Goal: Transaction & Acquisition: Obtain resource

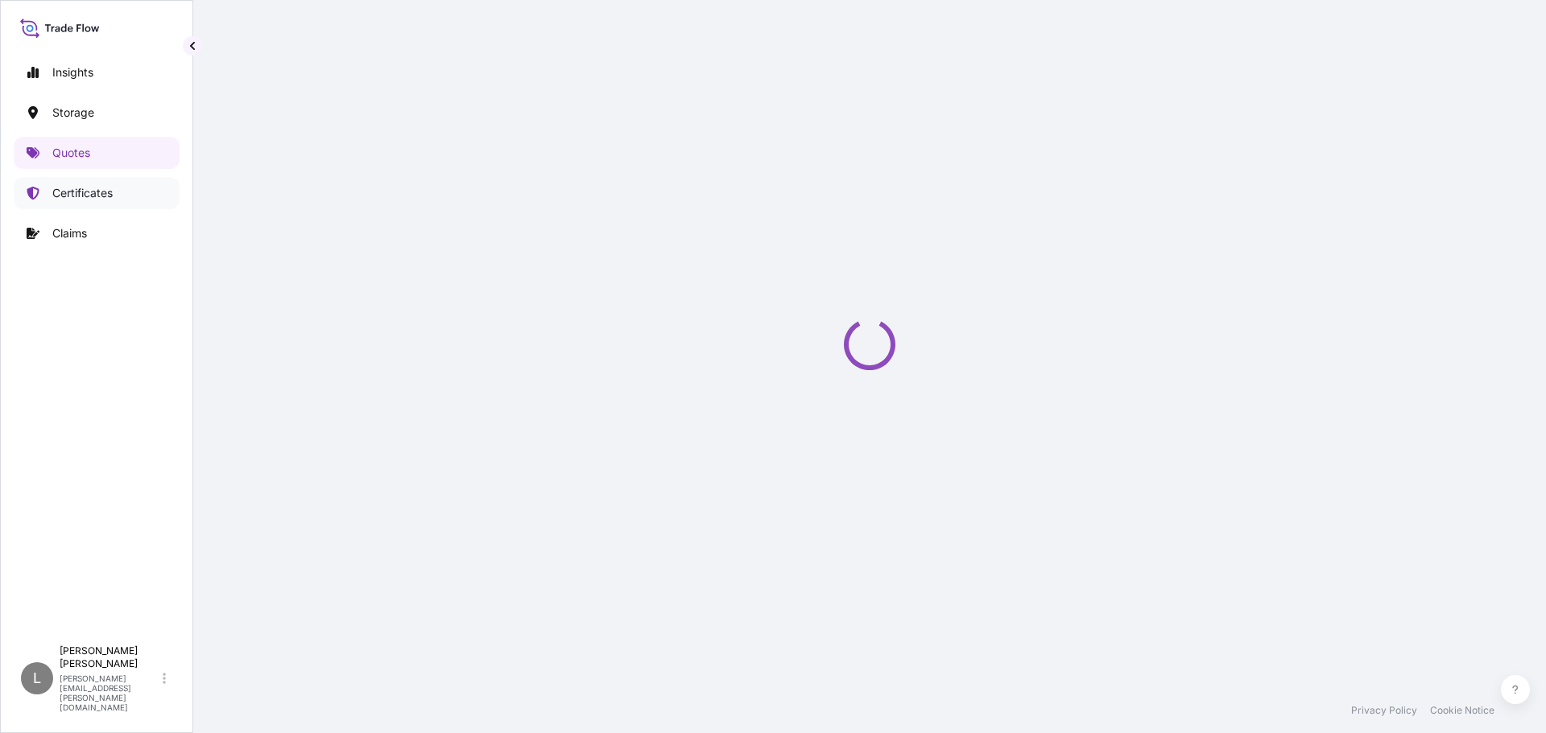
click at [81, 197] on p "Certificates" at bounding box center [82, 193] width 60 height 16
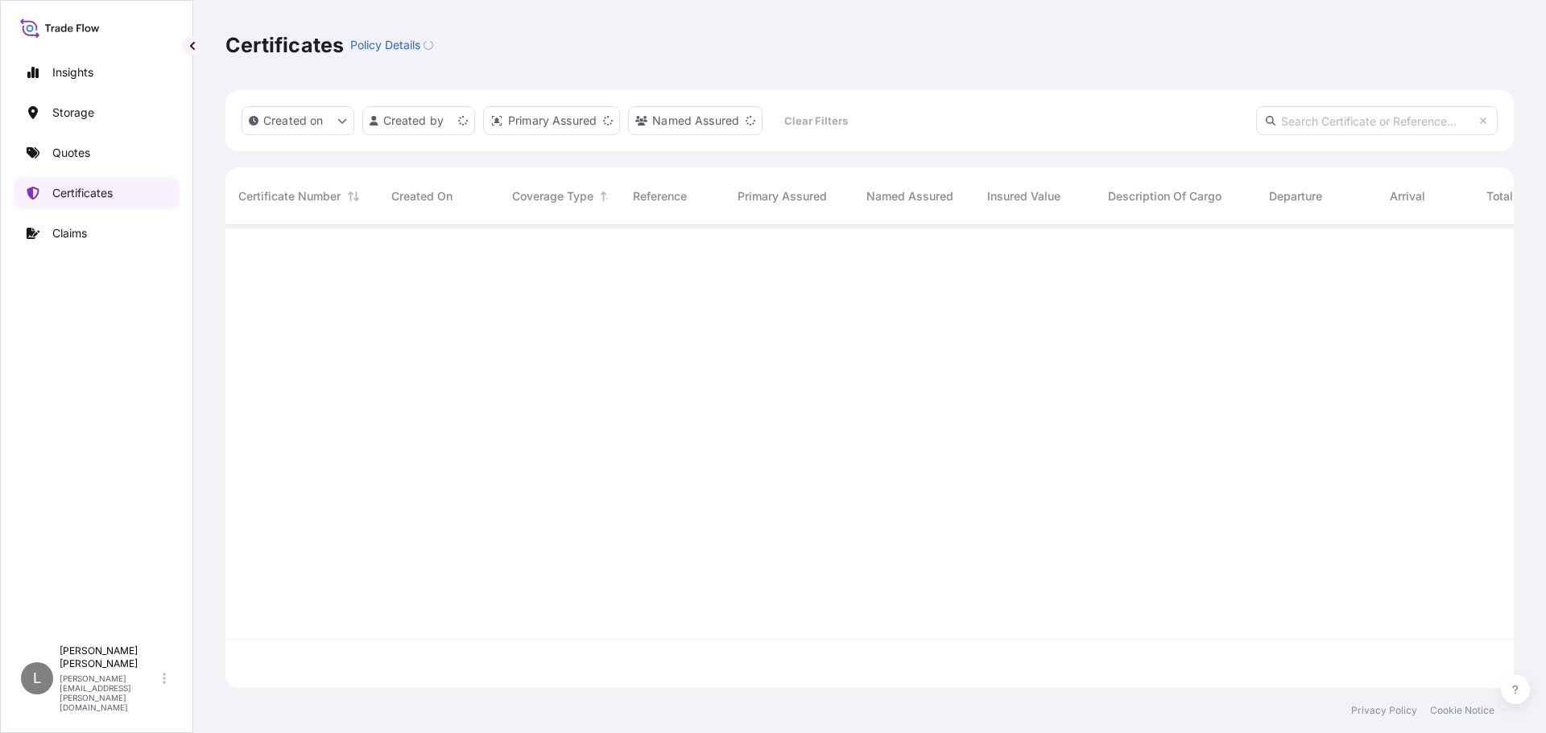
scroll to position [460, 1276]
click at [452, 123] on html "Insights Storage Quotes Certificates Claims L [PERSON_NAME] [PERSON_NAME][EMAIL…" at bounding box center [773, 366] width 1546 height 733
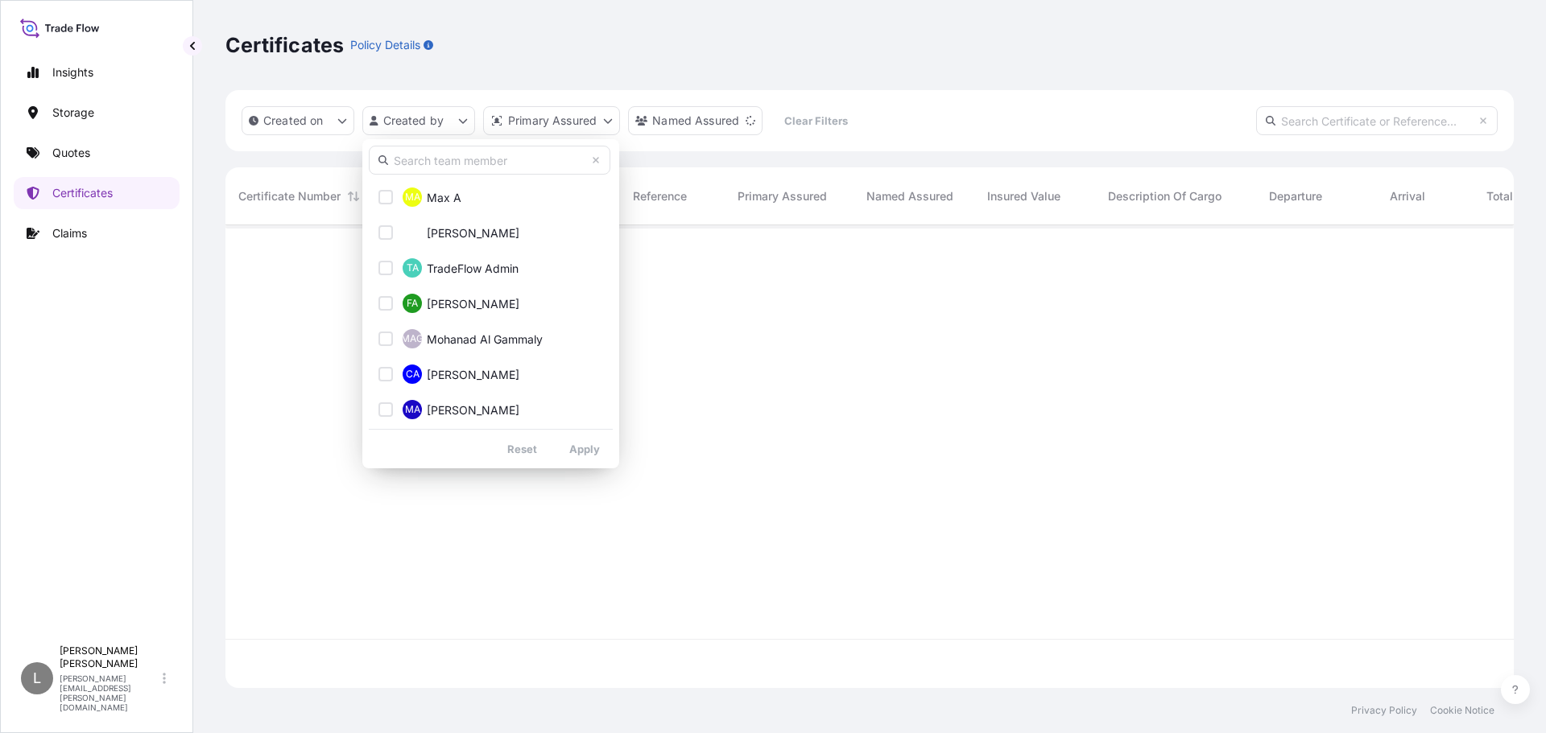
click at [451, 159] on input "text" at bounding box center [490, 160] width 242 height 29
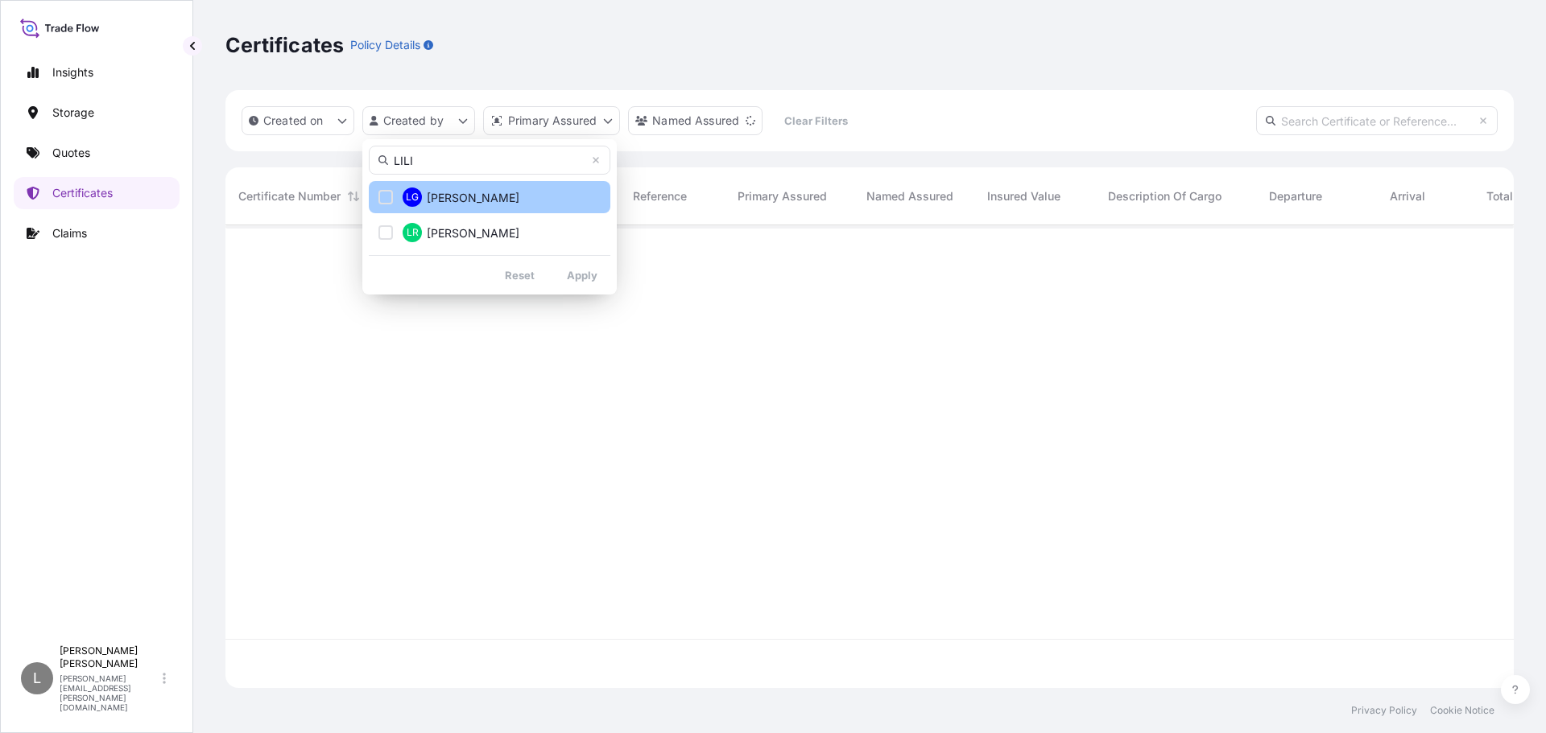
type input "LILI"
click at [443, 201] on span "[PERSON_NAME]" at bounding box center [473, 198] width 93 height 16
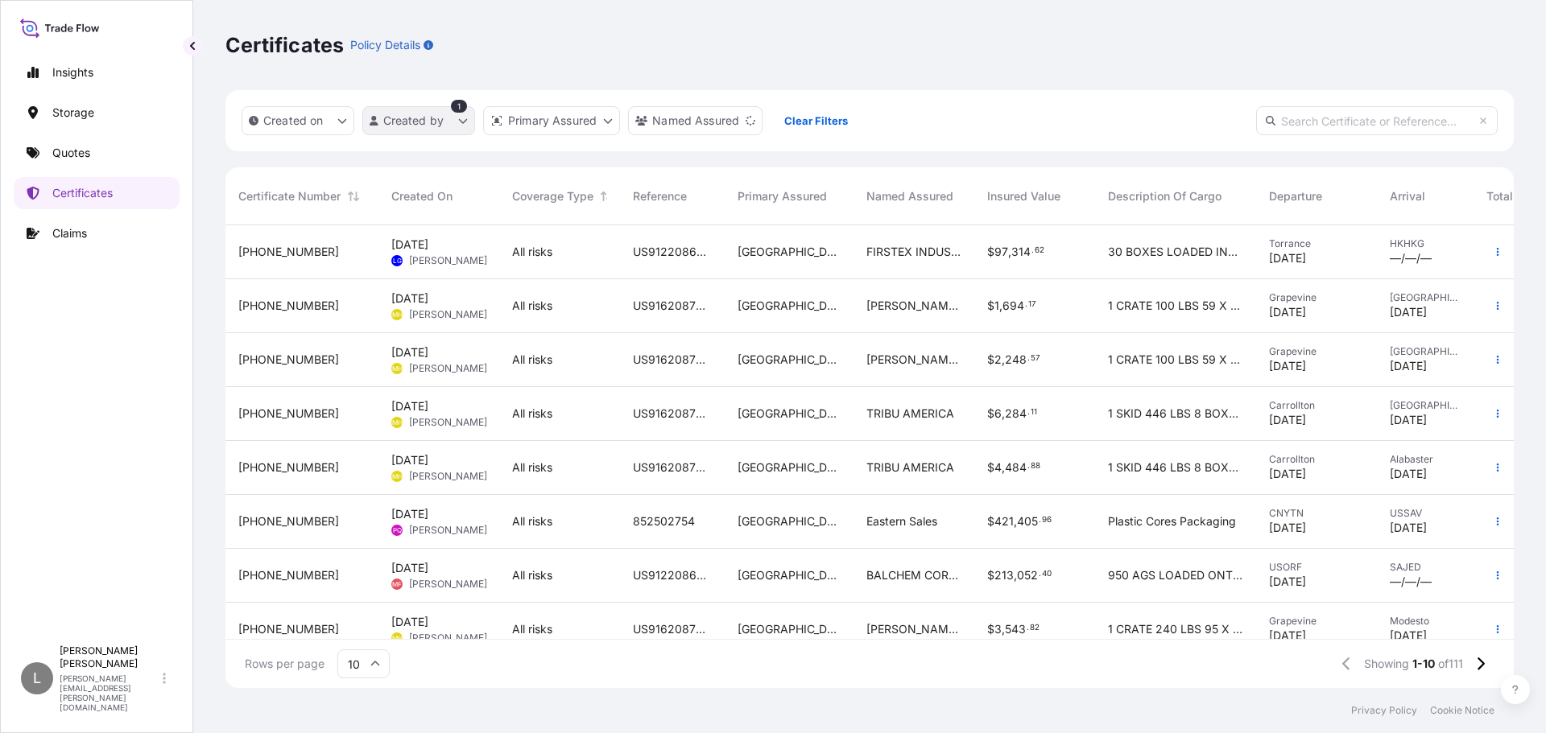
click at [464, 126] on html "Insights Storage Quotes Certificates Claims L [PERSON_NAME] [PERSON_NAME][EMAIL…" at bounding box center [773, 366] width 1546 height 733
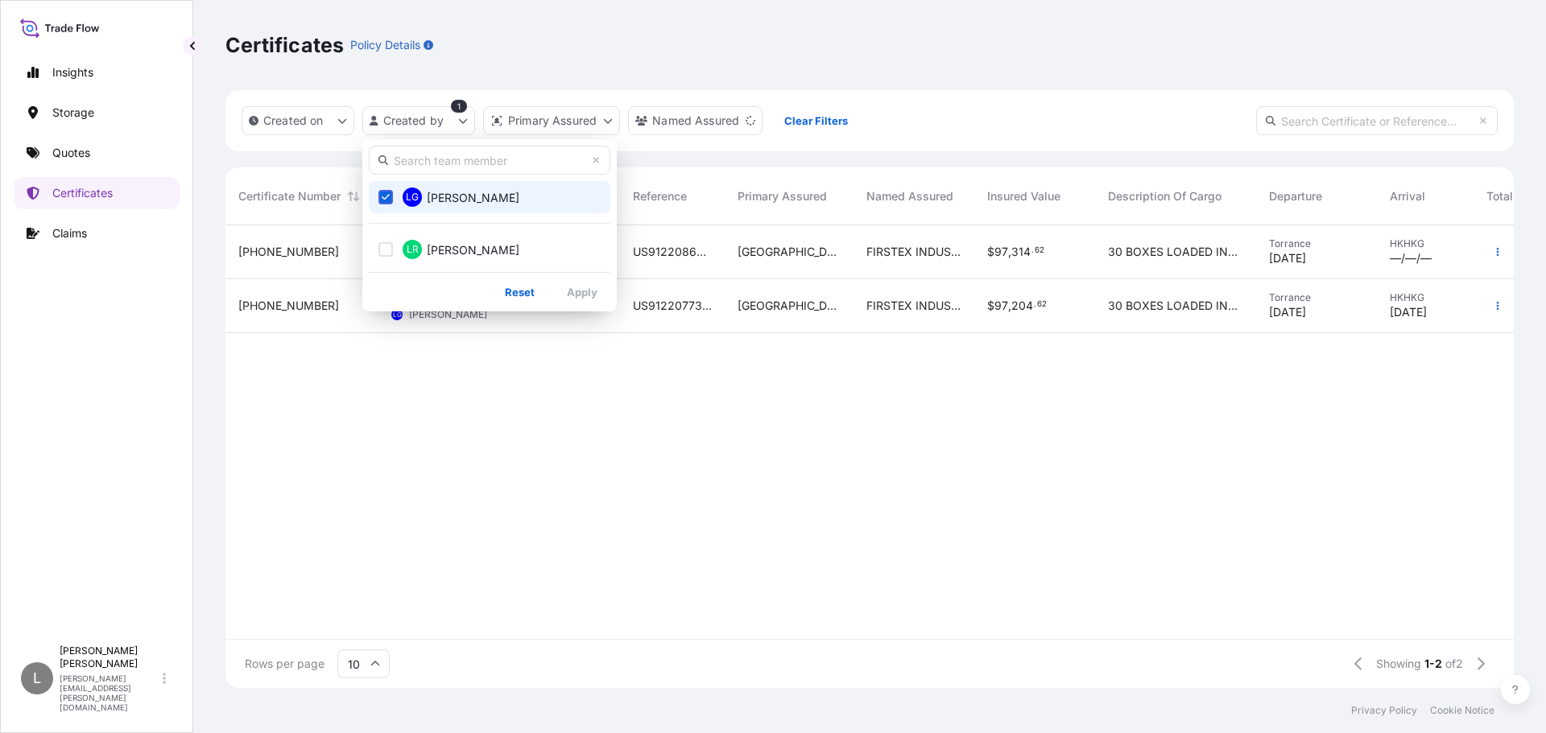
click at [770, 544] on html "Insights Storage Quotes Certificates Claims L [PERSON_NAME] [PERSON_NAME][EMAIL…" at bounding box center [773, 366] width 1546 height 733
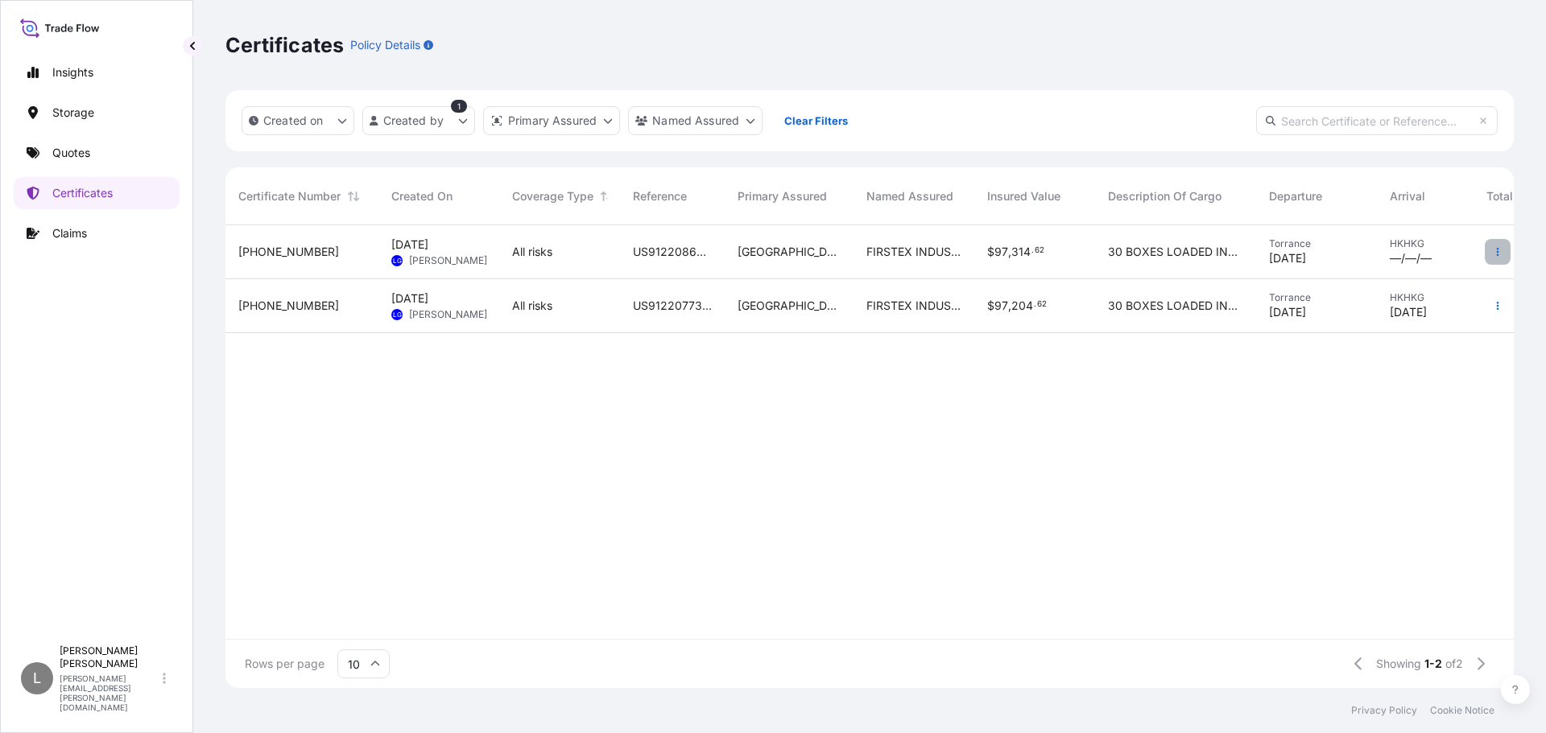
click at [1495, 247] on icon "button" at bounding box center [1497, 252] width 10 height 10
click at [1402, 284] on p "Download certificate" at bounding box center [1419, 284] width 109 height 16
